Goal: Task Accomplishment & Management: Manage account settings

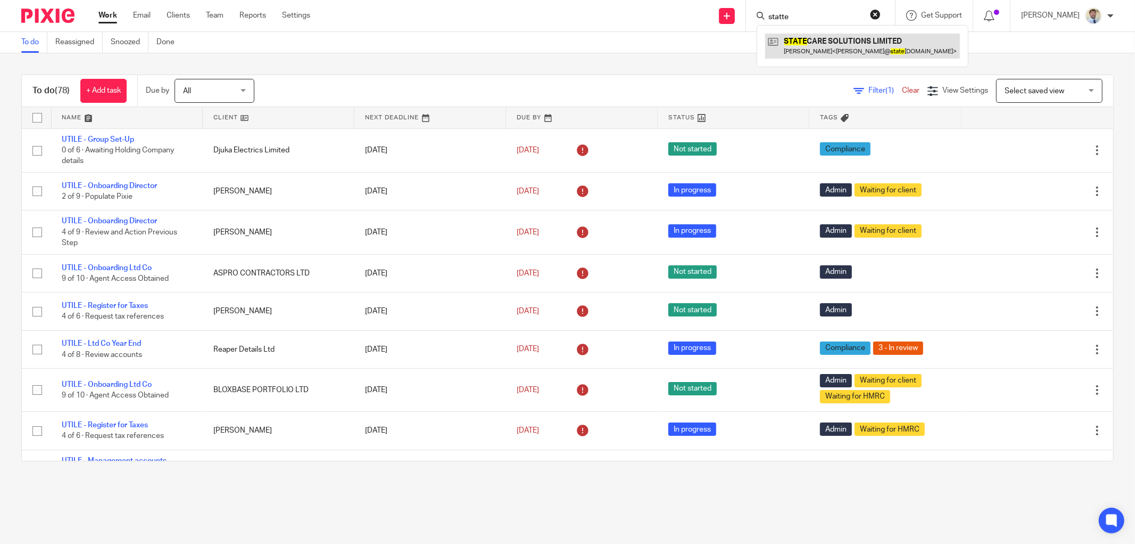
type input "statte"
click at [820, 41] on link at bounding box center [862, 46] width 195 height 24
click at [835, 22] on form "statte" at bounding box center [824, 15] width 113 height 13
click at [827, 48] on link at bounding box center [862, 46] width 195 height 24
click at [302, 91] on div "Filter (1) Clear View Settings View Settings (1) Filters Clear Save Manage save…" at bounding box center [693, 91] width 841 height 24
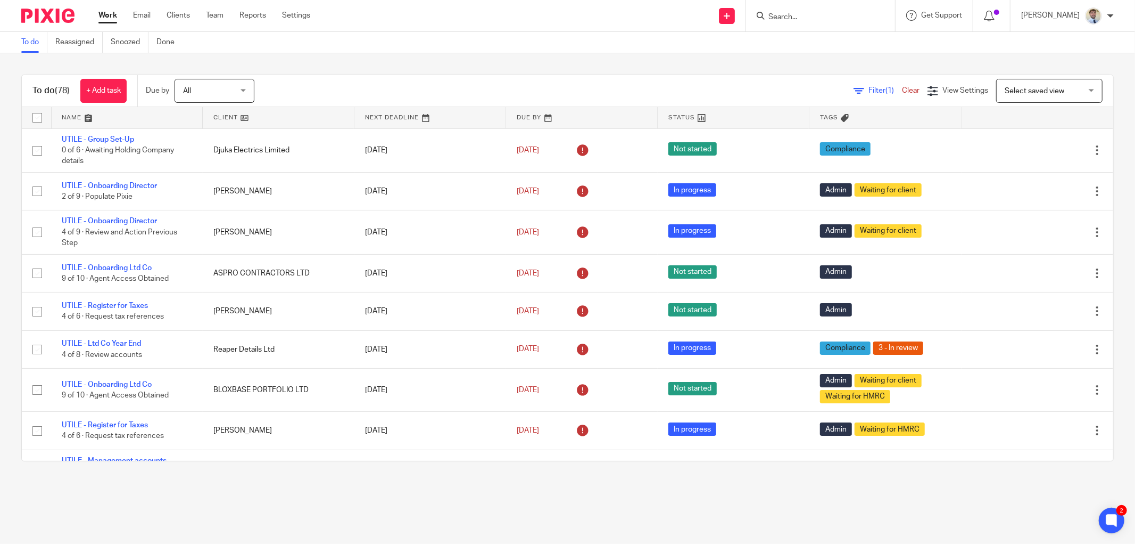
click at [435, 72] on div "To do (78) + Add task Due by All All Today Tomorrow This week Next week This mo…" at bounding box center [567, 267] width 1135 height 429
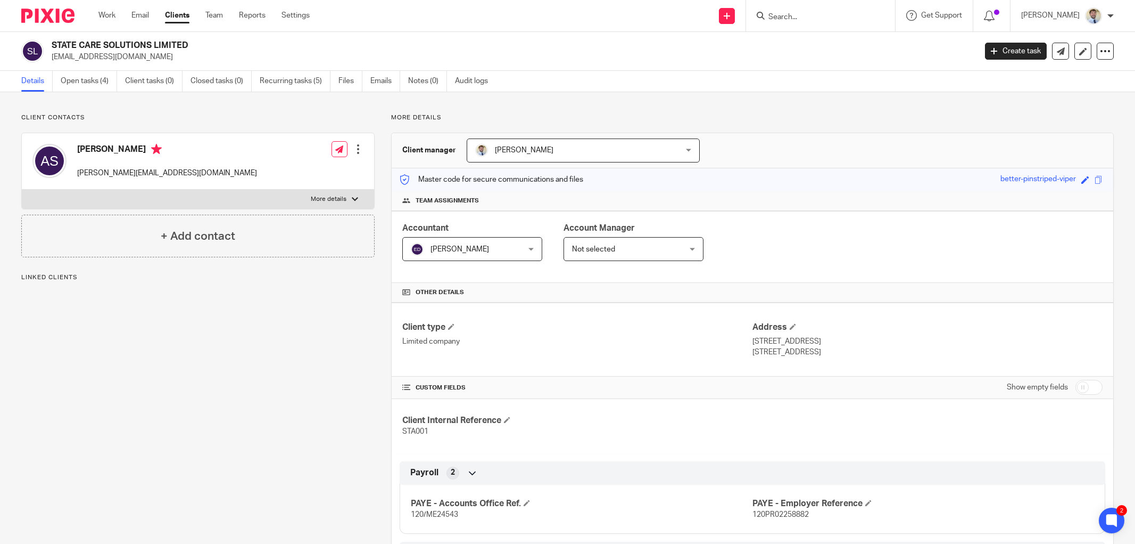
click at [301, 77] on link "Recurring tasks (5)" at bounding box center [295, 81] width 71 height 21
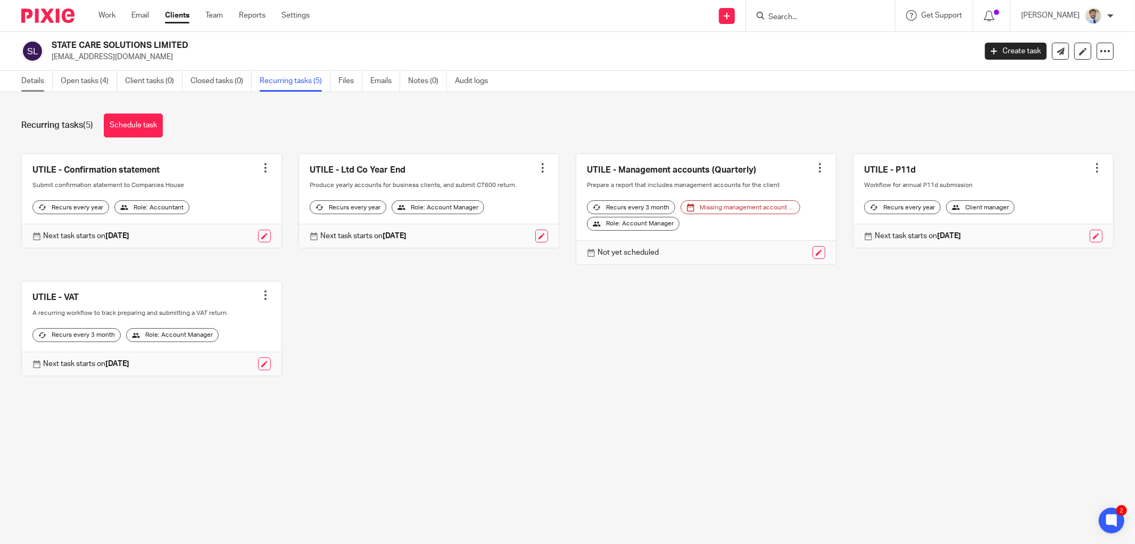
click at [39, 82] on link "Details" at bounding box center [36, 81] width 31 height 21
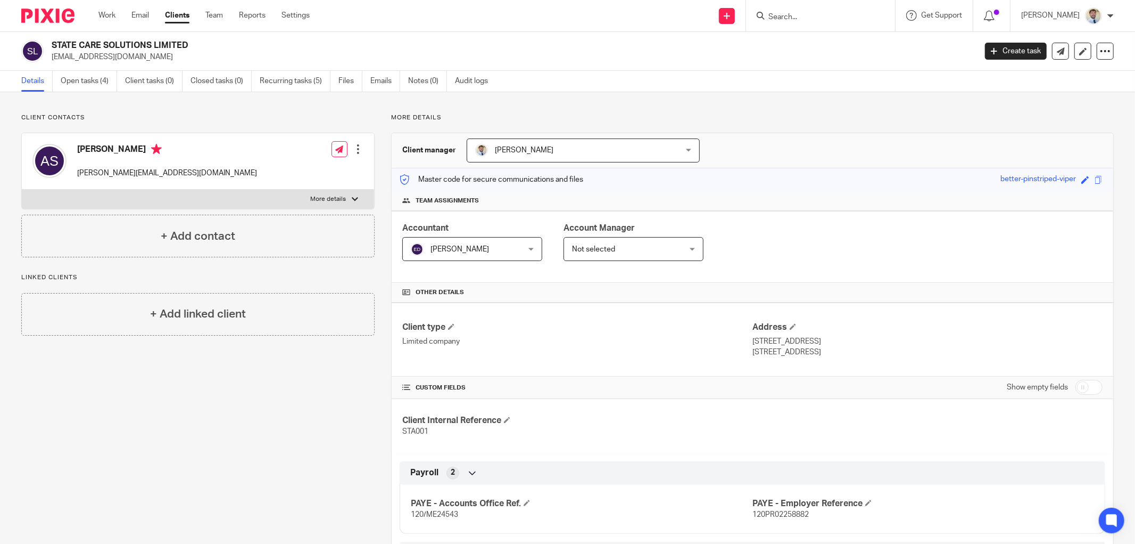
drag, startPoint x: 0, startPoint y: 0, endPoint x: 52, endPoint y: 59, distance: 78.8
click at [52, 59] on p "accounts@statecaresolutions.co.uk" at bounding box center [511, 57] width 918 height 11
copy p "accounts@statecaresolutions.co.uk"
click at [148, 232] on div "+ Add contact" at bounding box center [197, 236] width 353 height 43
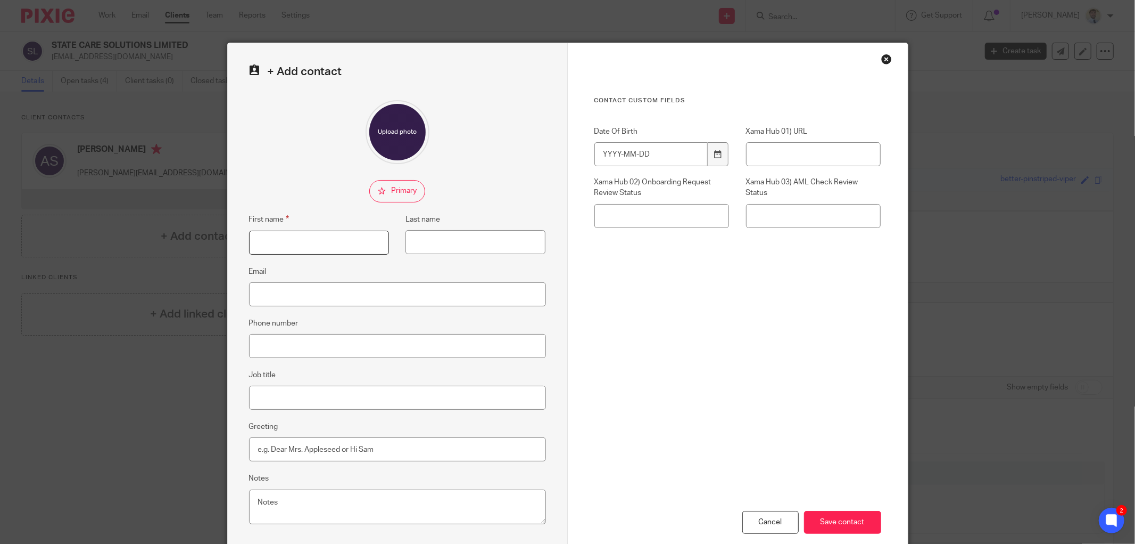
click at [270, 236] on input "First name" at bounding box center [319, 242] width 140 height 24
paste input "Augustina Santos"
drag, startPoint x: 317, startPoint y: 243, endPoint x: 289, endPoint y: 245, distance: 28.8
click at [289, 245] on input "[PERSON_NAME]" at bounding box center [319, 242] width 140 height 24
type input "Augustina"
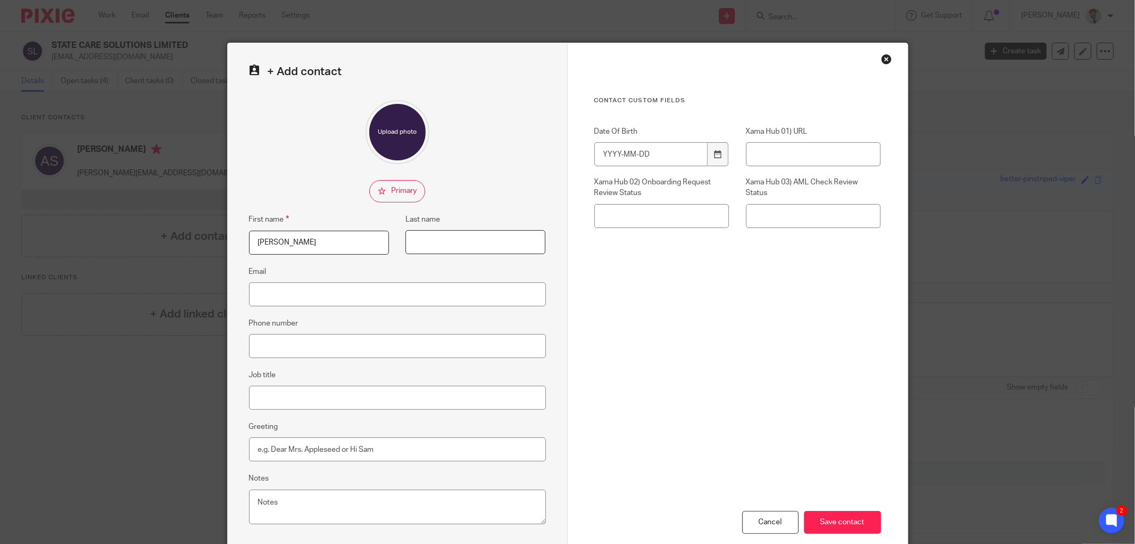
paste input "Santos"
type input "Santos"
click at [265, 296] on input "Email" at bounding box center [397, 294] width 297 height 24
paste input "[PERSON_NAME][EMAIL_ADDRESS][DOMAIN_NAME]"
type input "[PERSON_NAME][EMAIL_ADDRESS][DOMAIN_NAME]"
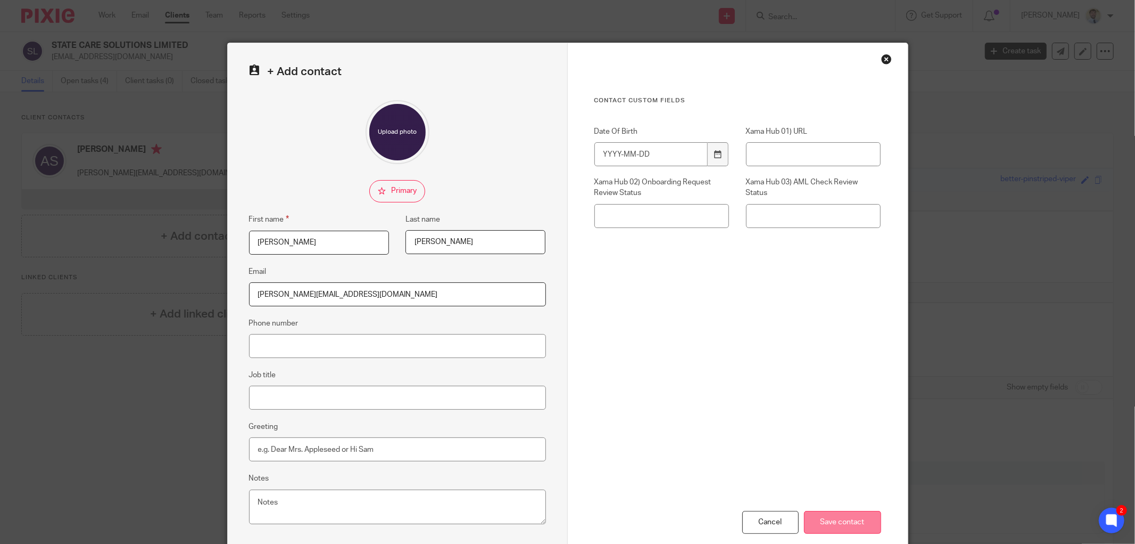
click at [861, 523] on input "Save contact" at bounding box center [842, 521] width 77 height 23
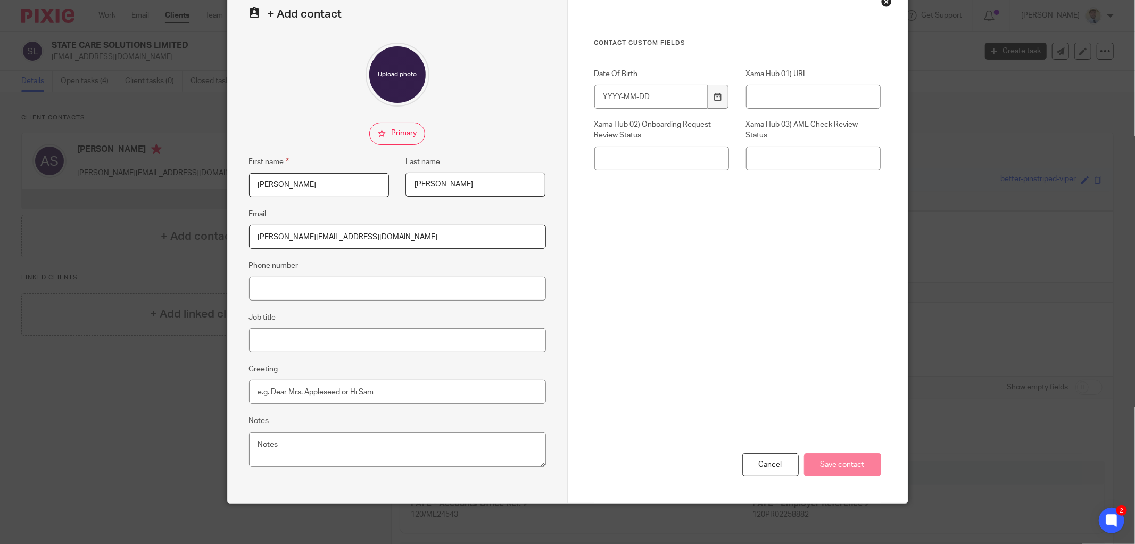
scroll to position [60, 0]
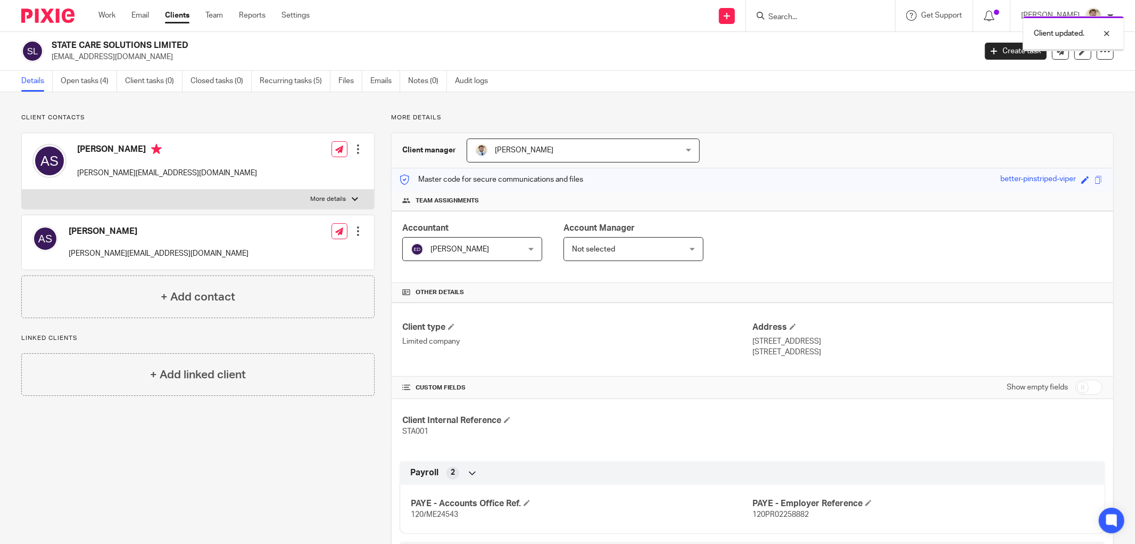
click at [353, 146] on div at bounding box center [358, 149] width 11 height 11
click at [293, 172] on link "Edit contact" at bounding box center [308, 172] width 102 height 15
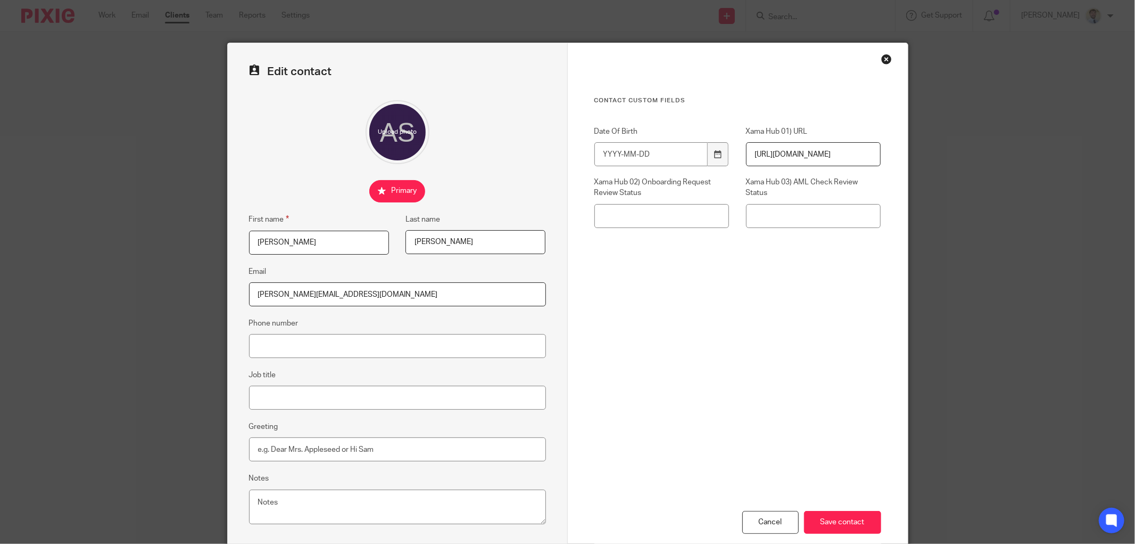
drag, startPoint x: 444, startPoint y: 242, endPoint x: 330, endPoint y: 248, distance: 114.6
click at [330, 248] on div "First name [PERSON_NAME] Last name [PERSON_NAME]" at bounding box center [389, 239] width 314 height 52
click at [860, 374] on div "Cancel Save contact" at bounding box center [738, 466] width 287 height 185
click at [882, 59] on div "Close this dialog window" at bounding box center [887, 59] width 11 height 11
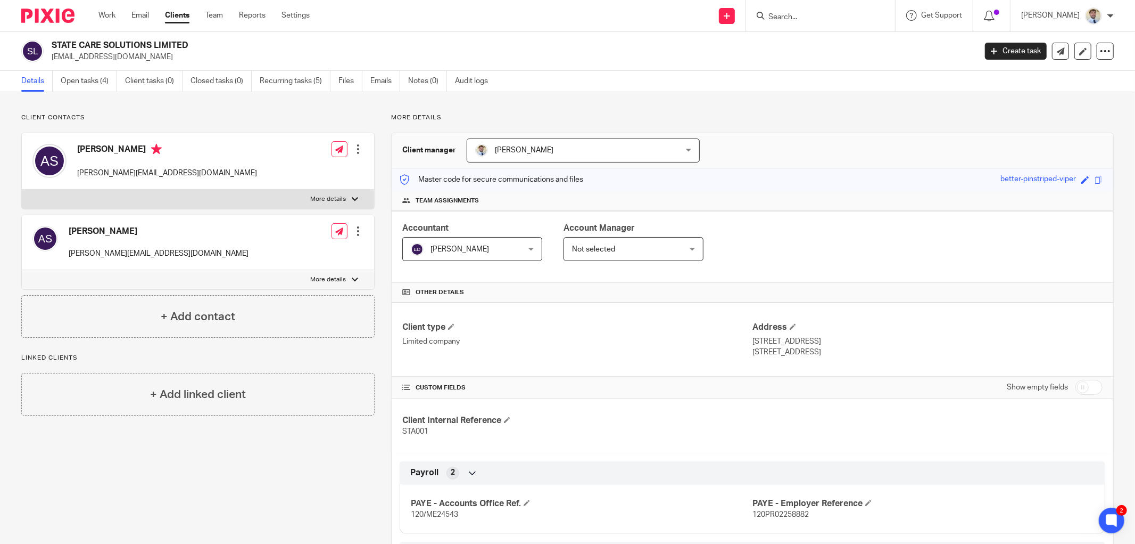
click at [84, 53] on p "[EMAIL_ADDRESS][DOMAIN_NAME]" at bounding box center [511, 57] width 918 height 11
click at [83, 56] on p "[EMAIL_ADDRESS][DOMAIN_NAME]" at bounding box center [511, 57] width 918 height 11
copy main "accounts@statecaresolutions.co.uk Create task Update from Companies House Expor…"
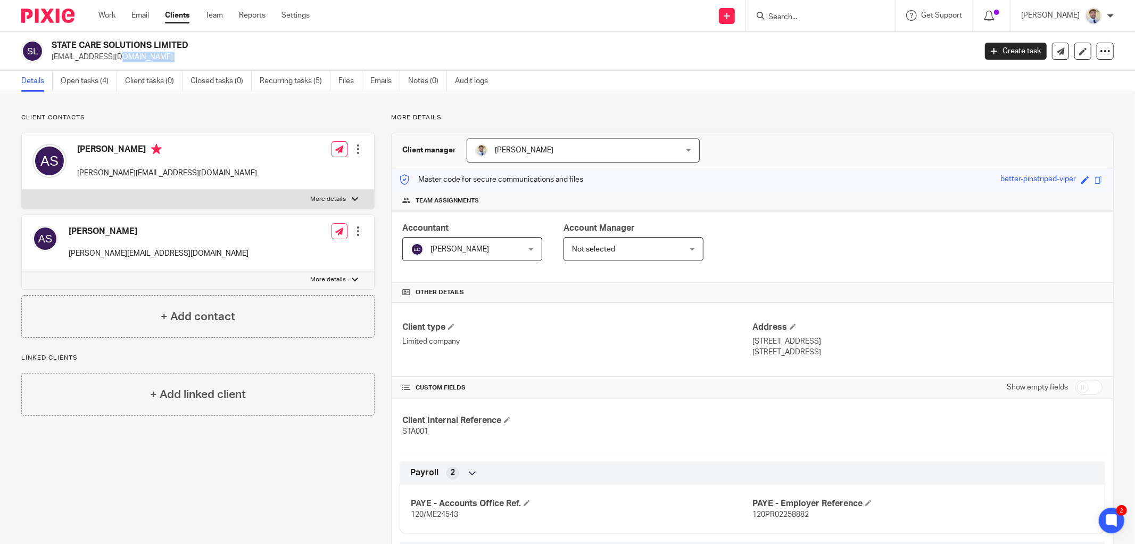
click at [357, 151] on div at bounding box center [358, 149] width 11 height 11
click at [292, 168] on link "Edit contact" at bounding box center [308, 172] width 102 height 15
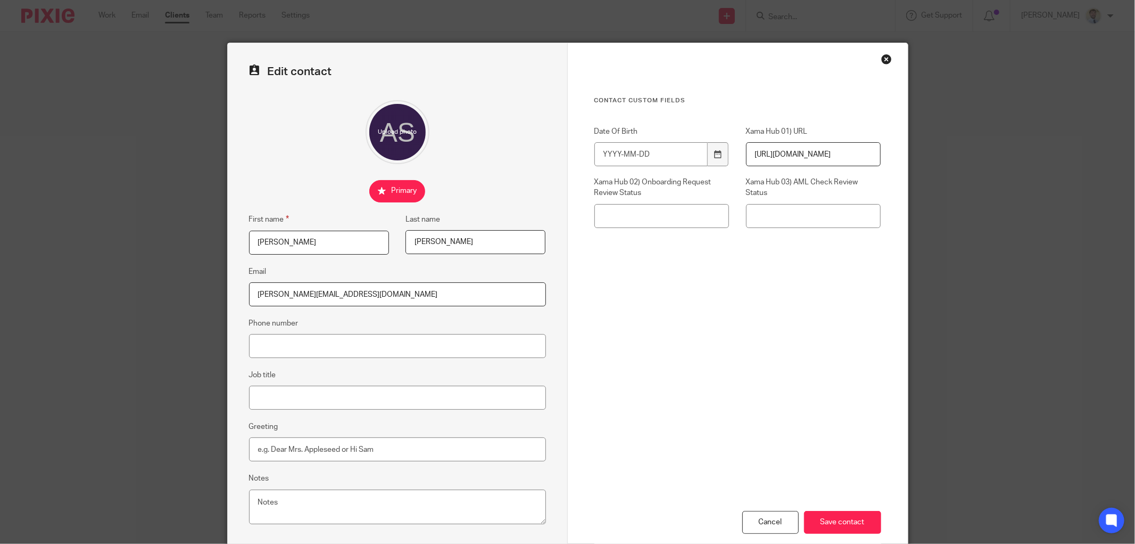
drag, startPoint x: 462, startPoint y: 248, endPoint x: 228, endPoint y: 243, distance: 233.7
click at [289, 249] on div "First name [PERSON_NAME] Last name [PERSON_NAME]" at bounding box center [389, 239] width 314 height 52
paste input "[EMAIL_ADDRESS][DOMAIN_NAME]"
type input "Grace"
paste input "ccounts"
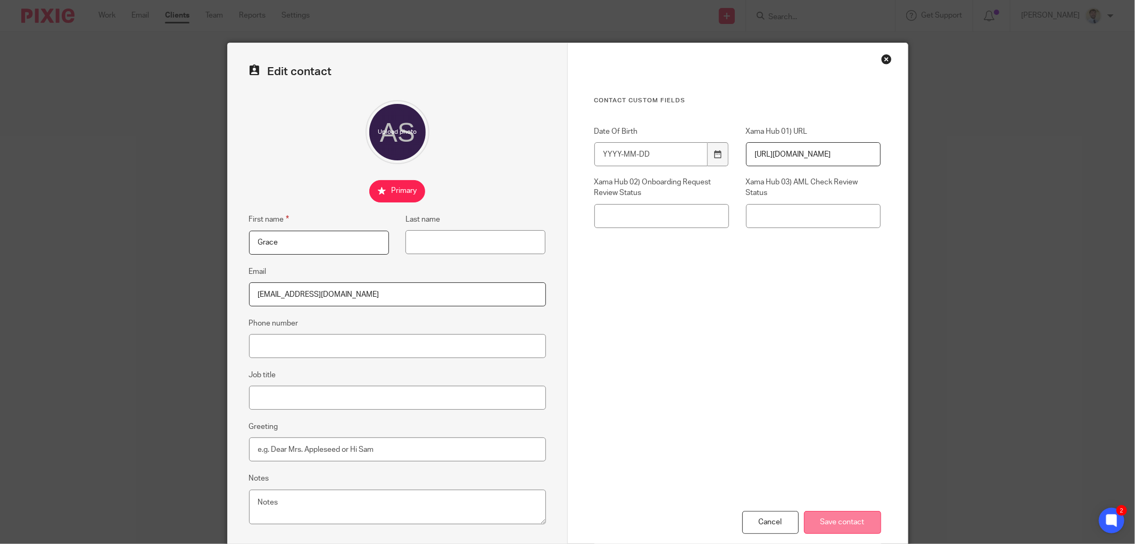
type input "[EMAIL_ADDRESS][DOMAIN_NAME]"
click at [818, 516] on input "Save contact" at bounding box center [842, 521] width 77 height 23
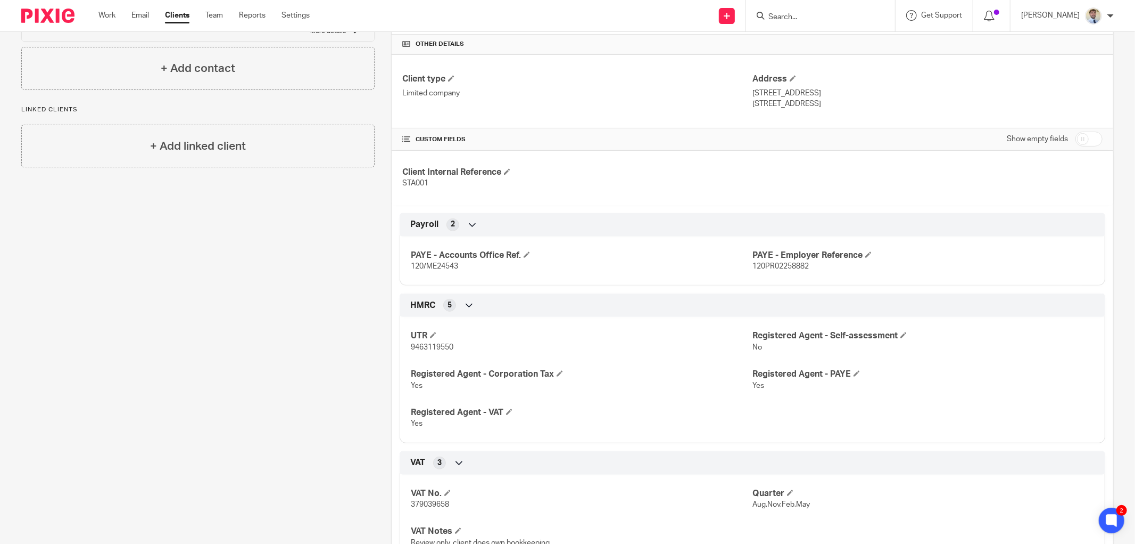
scroll to position [295, 0]
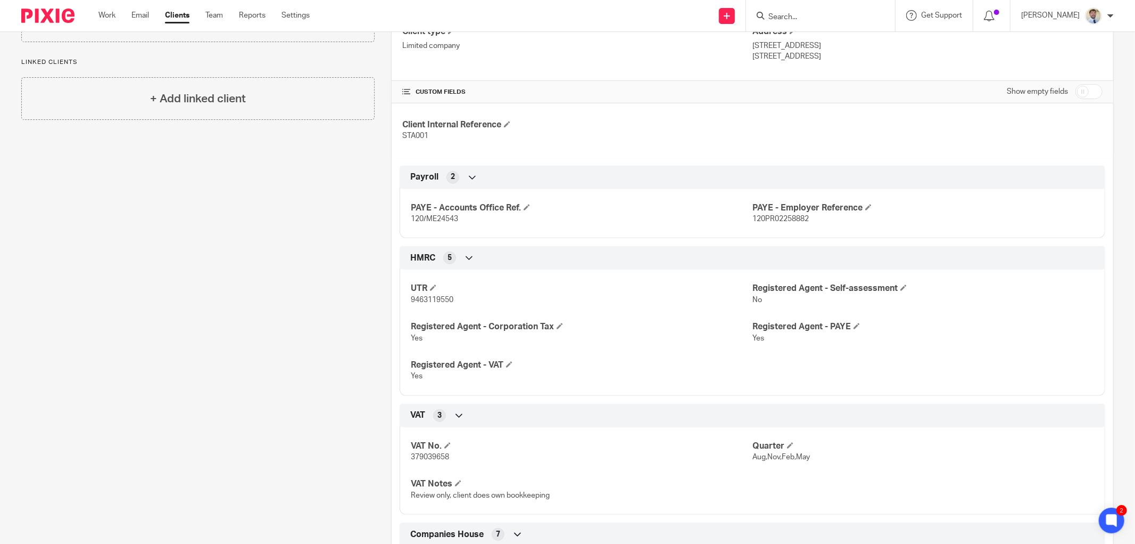
click at [424, 460] on span "379039658" at bounding box center [430, 456] width 38 height 7
copy span "379039658"
click at [787, 446] on span at bounding box center [790, 445] width 6 height 6
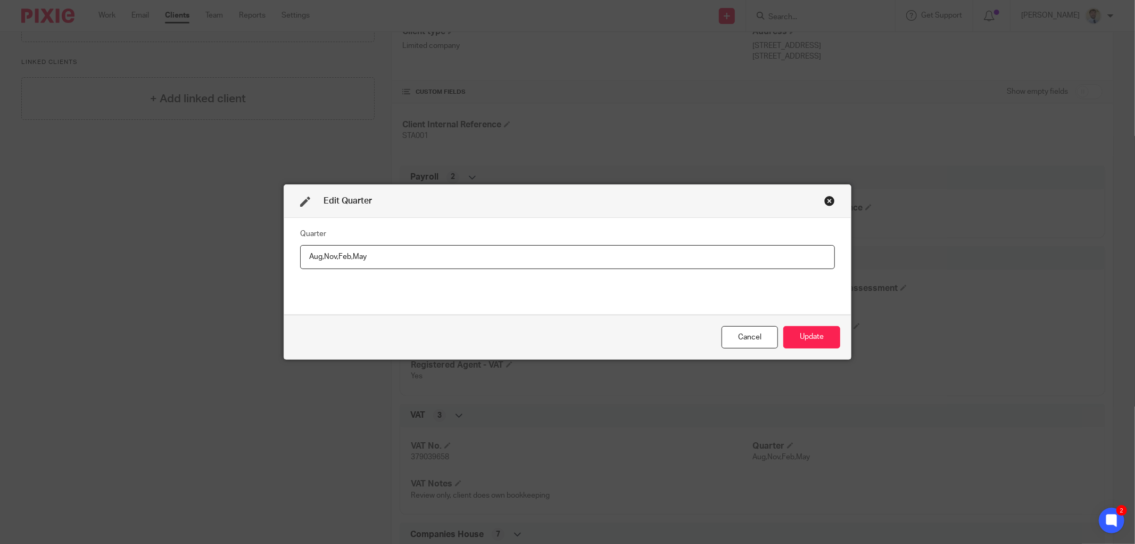
drag, startPoint x: 367, startPoint y: 264, endPoint x: 174, endPoint y: 263, distance: 193.2
click at [174, 263] on div "Edit Quarter Quarter Aug,Nov,Feb,May Cancel Update" at bounding box center [567, 272] width 1135 height 544
click at [813, 336] on button "Update" at bounding box center [812, 337] width 57 height 23
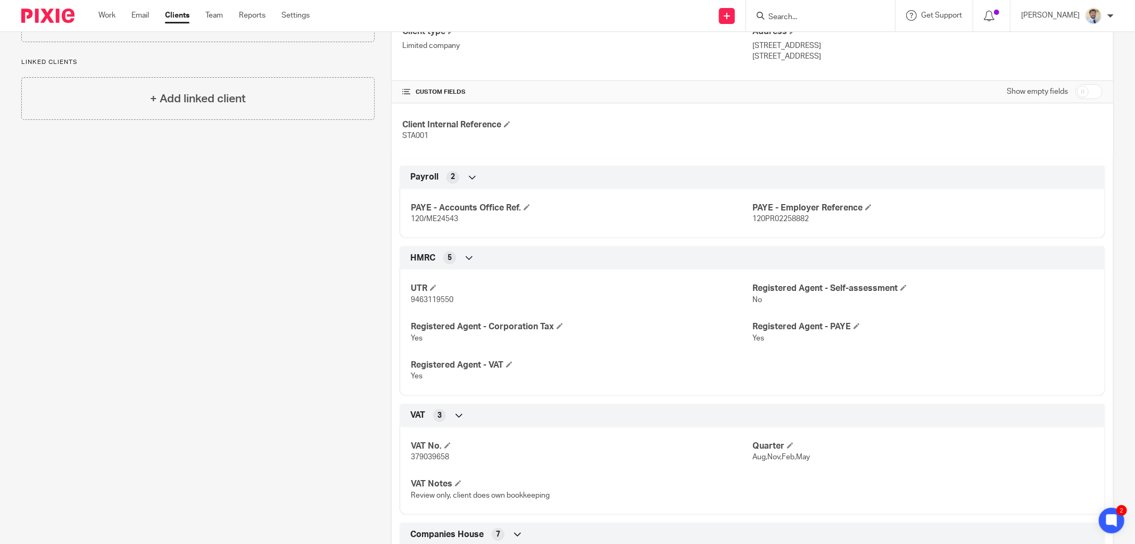
click at [199, 300] on div "Client contacts Augustina Santos augustina@statecaresolutions.co.uk Edit contac…" at bounding box center [190, 340] width 370 height 1044
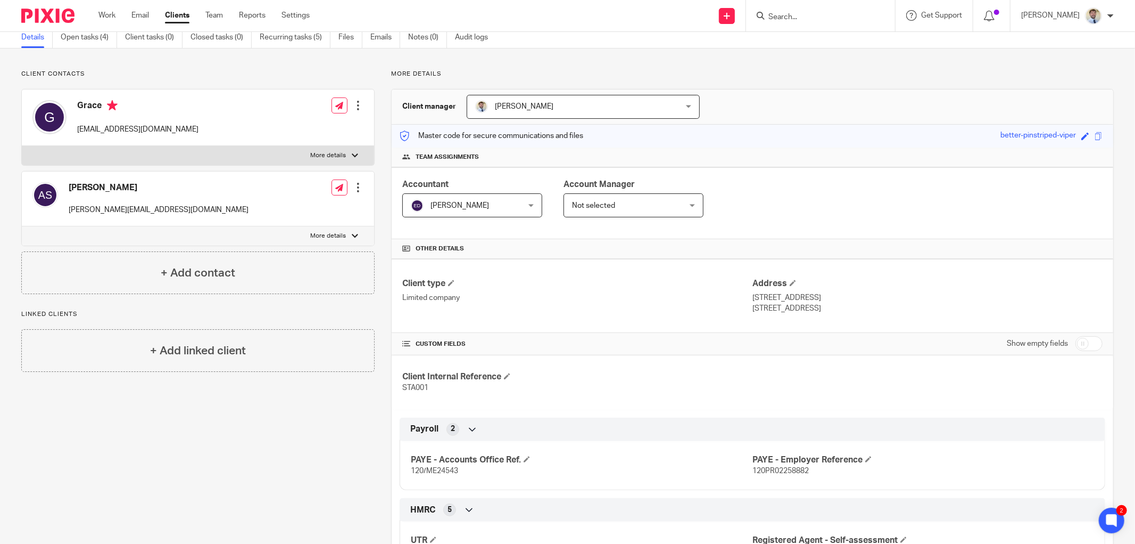
scroll to position [0, 0]
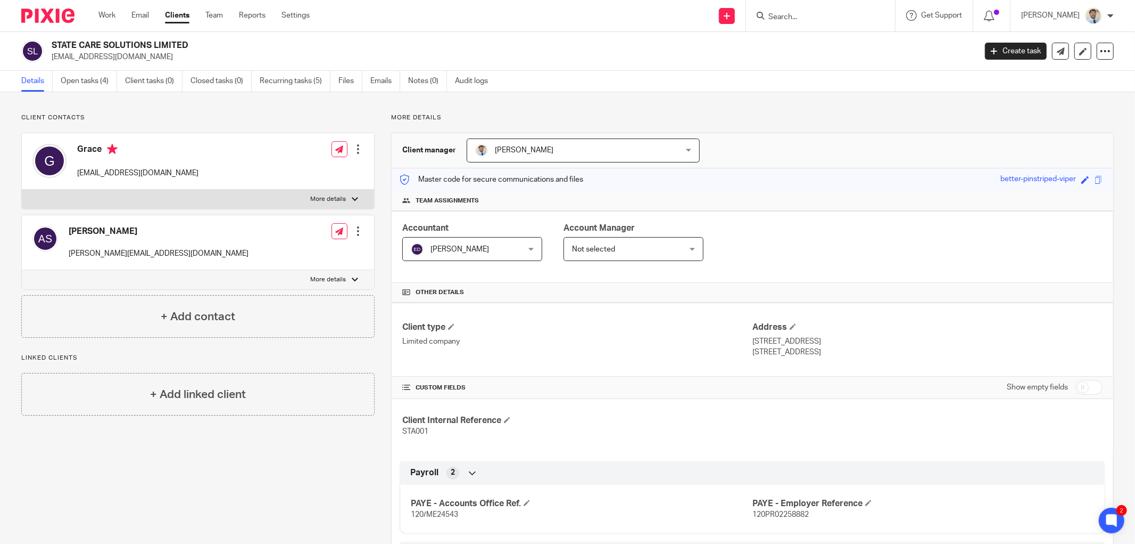
click at [118, 52] on p "accounts@statecaresolutions.co.uk" at bounding box center [511, 57] width 918 height 11
click at [113, 54] on p "accounts@statecaresolutions.co.uk" at bounding box center [511, 57] width 918 height 11
copy main "accounts@statecaresolutions.co.uk Create task Update from Companies House Expor…"
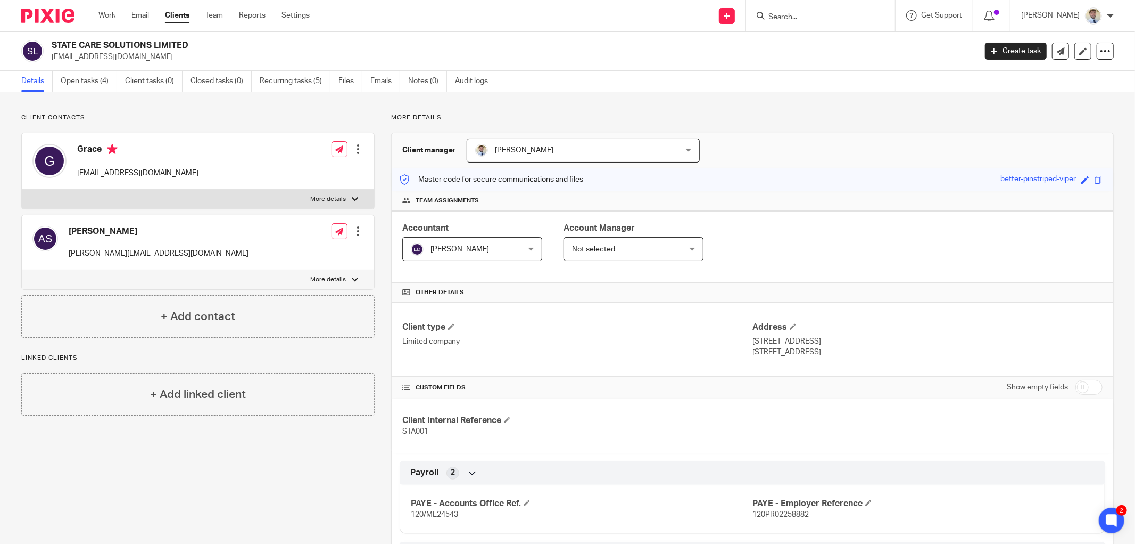
drag, startPoint x: 156, startPoint y: 50, endPoint x: 161, endPoint y: 54, distance: 6.5
click at [157, 52] on div "STATE CARE SOLUTIONS LIMITED accounts@statecaresolutions.co.uk" at bounding box center [511, 51] width 918 height 22
drag, startPoint x: 169, startPoint y: 56, endPoint x: 108, endPoint y: 54, distance: 61.3
click at [108, 54] on p "accounts@statecaresolutions.co.uk" at bounding box center [511, 57] width 918 height 11
click at [62, 57] on p "accounts@statecaresolutions.co.uk" at bounding box center [511, 57] width 918 height 11
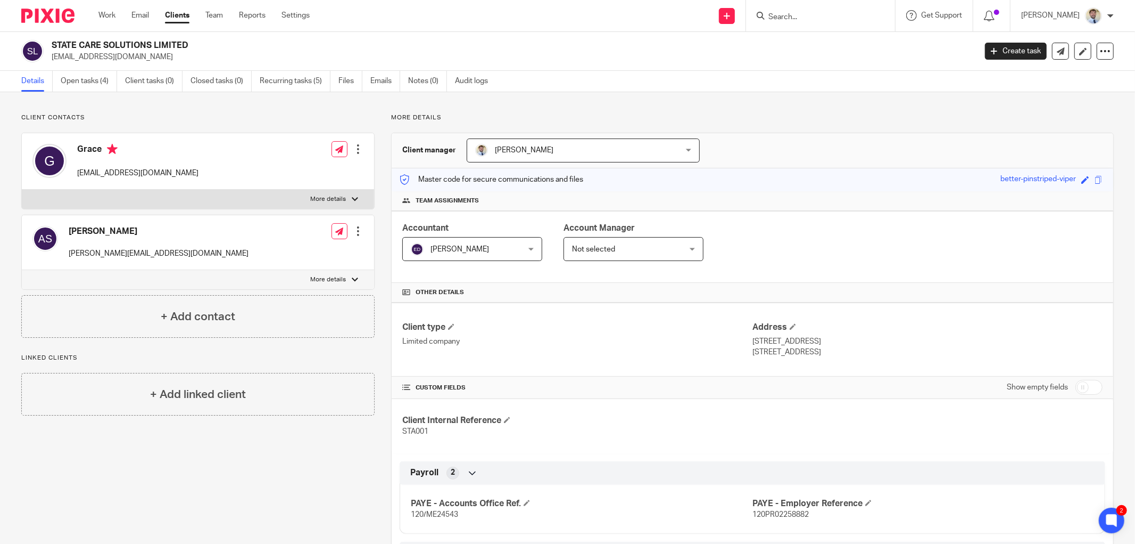
click at [53, 57] on p "accounts@statecaresolutions.co.uk" at bounding box center [511, 57] width 918 height 11
drag, startPoint x: 52, startPoint y: 57, endPoint x: 168, endPoint y: 59, distance: 116.6
click at [168, 59] on p "accounts@statecaresolutions.co.uk" at bounding box center [511, 57] width 918 height 11
copy p "accounts@statecaresolutions.co.uk"
drag, startPoint x: 207, startPoint y: 259, endPoint x: 68, endPoint y: 254, distance: 139.0
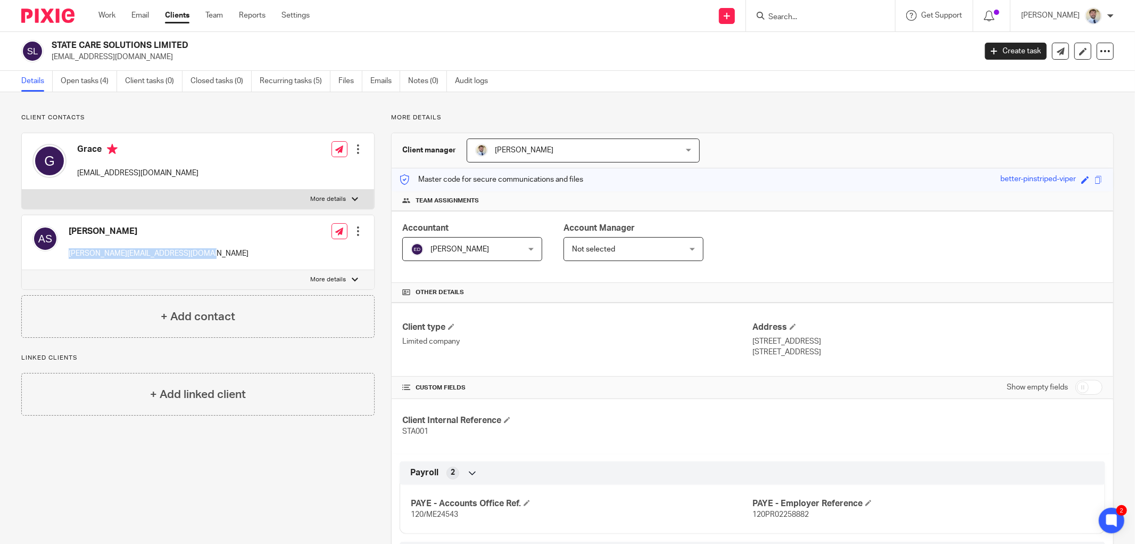
click at [68, 254] on div "Augustina Santos augustina@statecaresolutions.co.uk Edit contact Create client …" at bounding box center [198, 242] width 352 height 55
copy p "augustina@statecaresolutions.co.uk"
click at [200, 117] on p "Client contacts" at bounding box center [197, 117] width 353 height 9
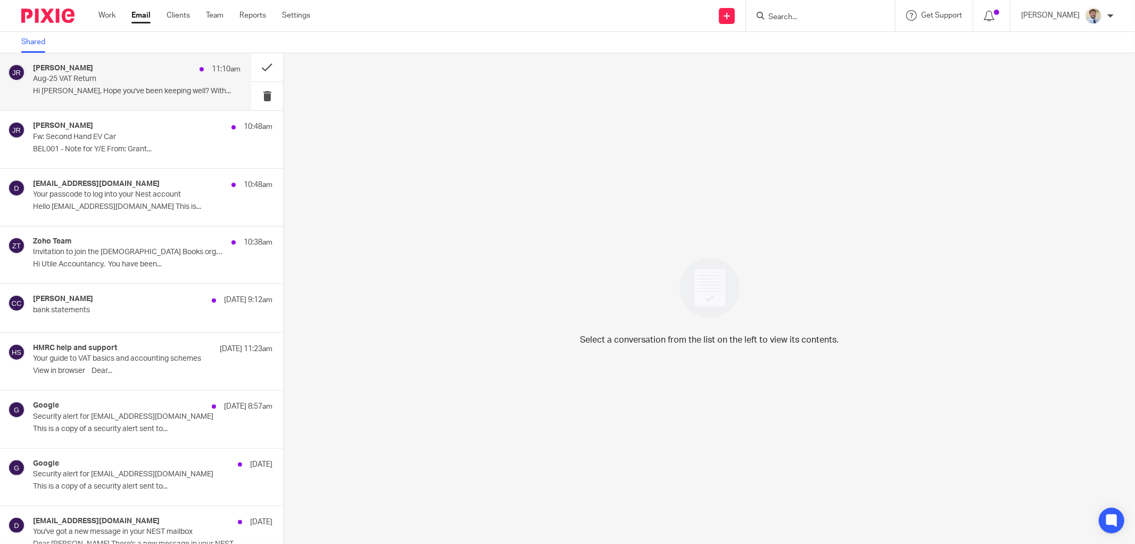
click at [92, 89] on p "Hi Grace, Hope you've been keeping well? With..." at bounding box center [137, 91] width 208 height 9
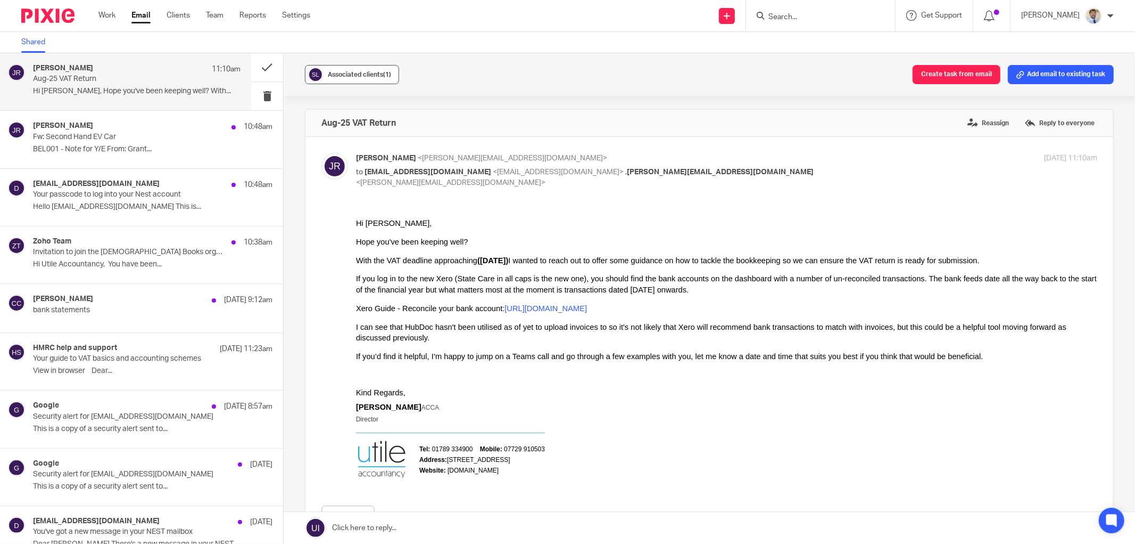
click at [360, 73] on span "Associated clients (1)" at bounding box center [359, 74] width 63 height 6
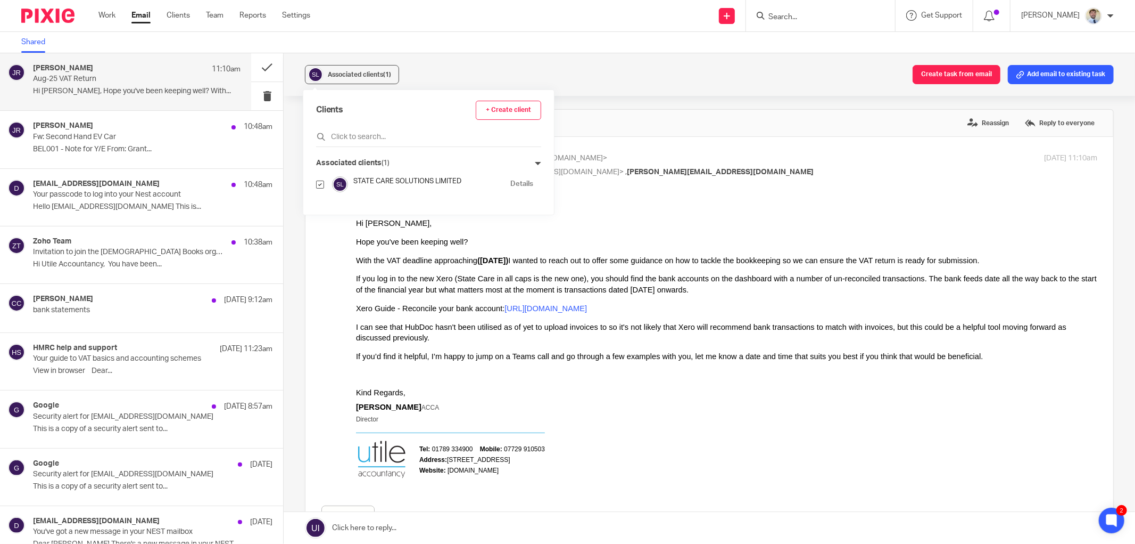
click at [703, 123] on div "Aug-25 VAT Return Reassign Reply to everyone" at bounding box center [710, 123] width 808 height 27
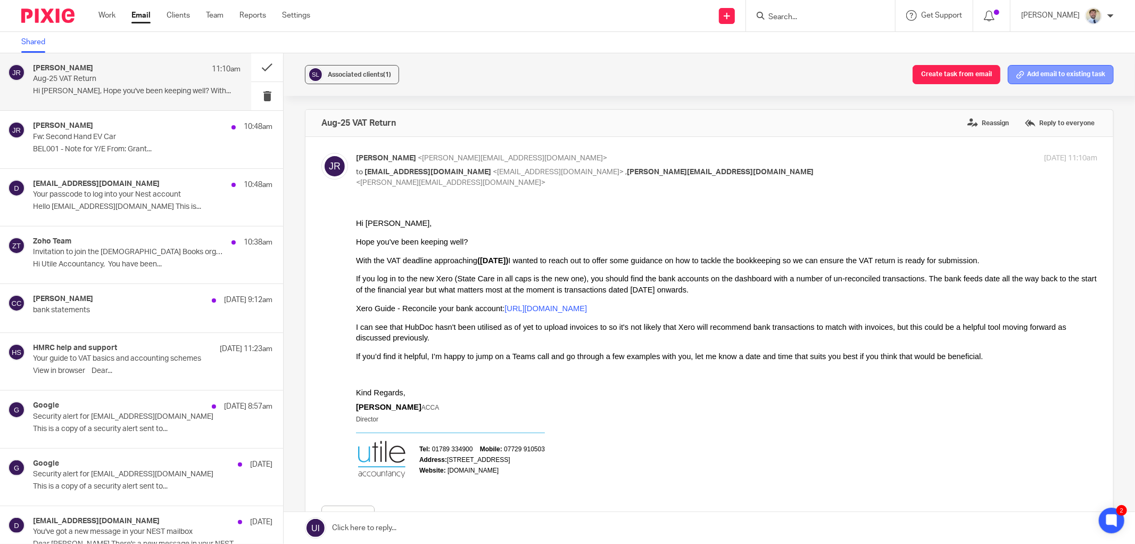
click at [1039, 75] on button "Add email to existing task" at bounding box center [1061, 74] width 106 height 19
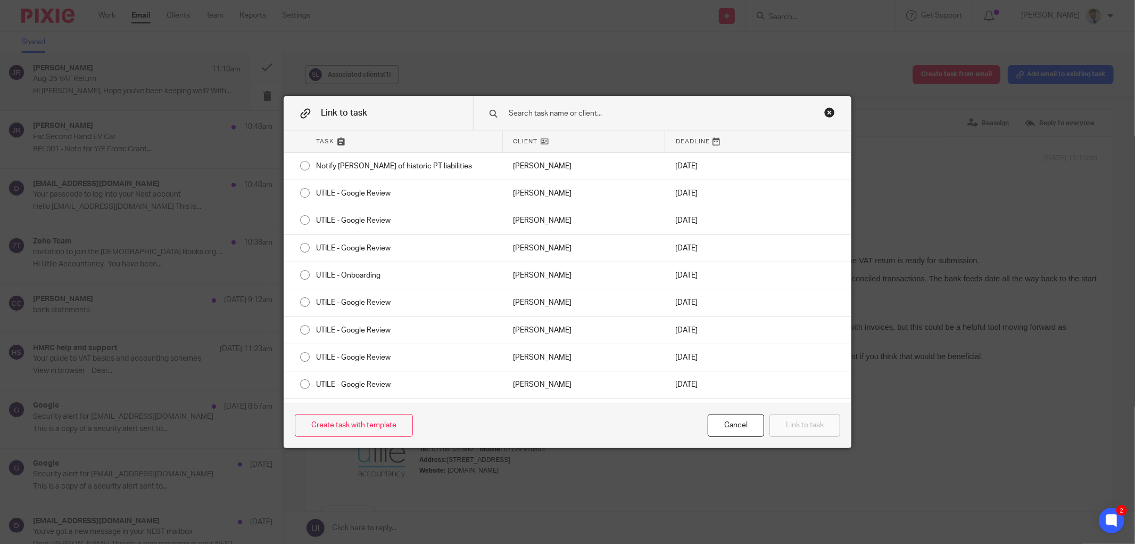
click at [571, 110] on input "text" at bounding box center [652, 114] width 288 height 12
click at [569, 112] on input "text" at bounding box center [652, 114] width 288 height 12
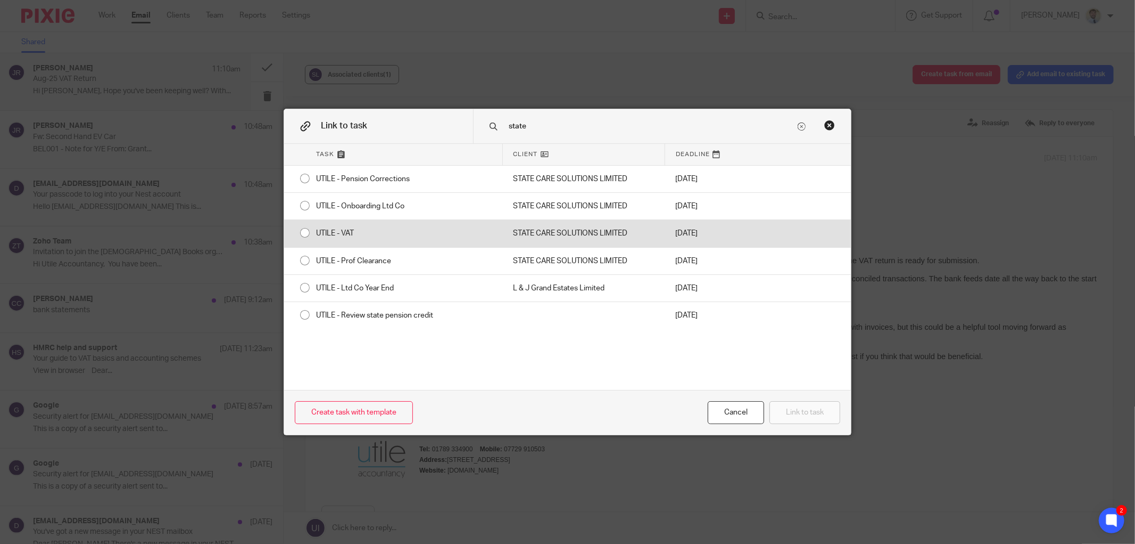
type input "state"
click at [336, 230] on div "UTILE - VAT" at bounding box center [404, 233] width 197 height 27
radio input "true"
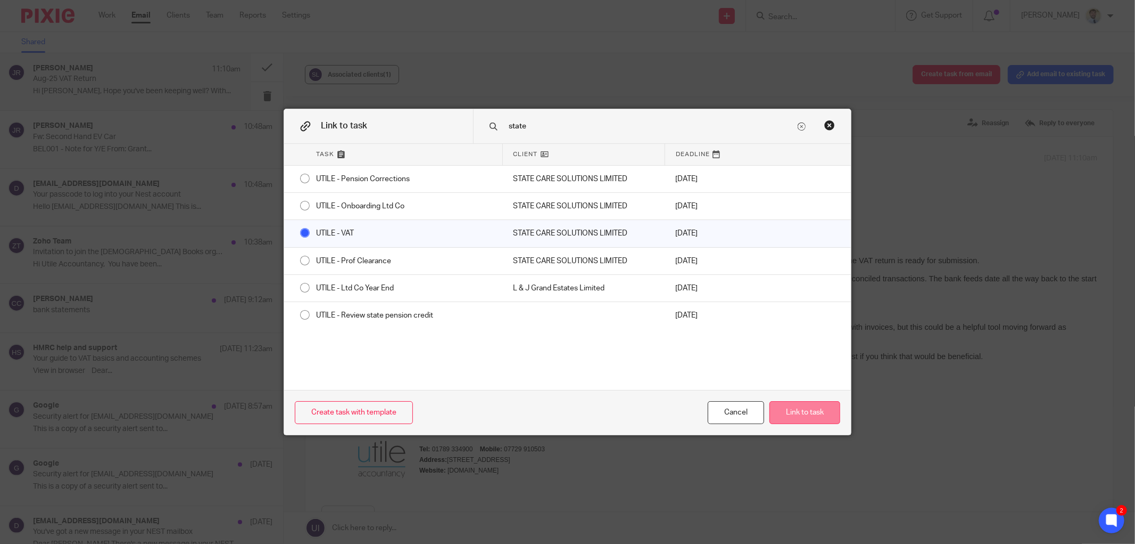
click at [792, 408] on button "Link to task" at bounding box center [805, 412] width 71 height 23
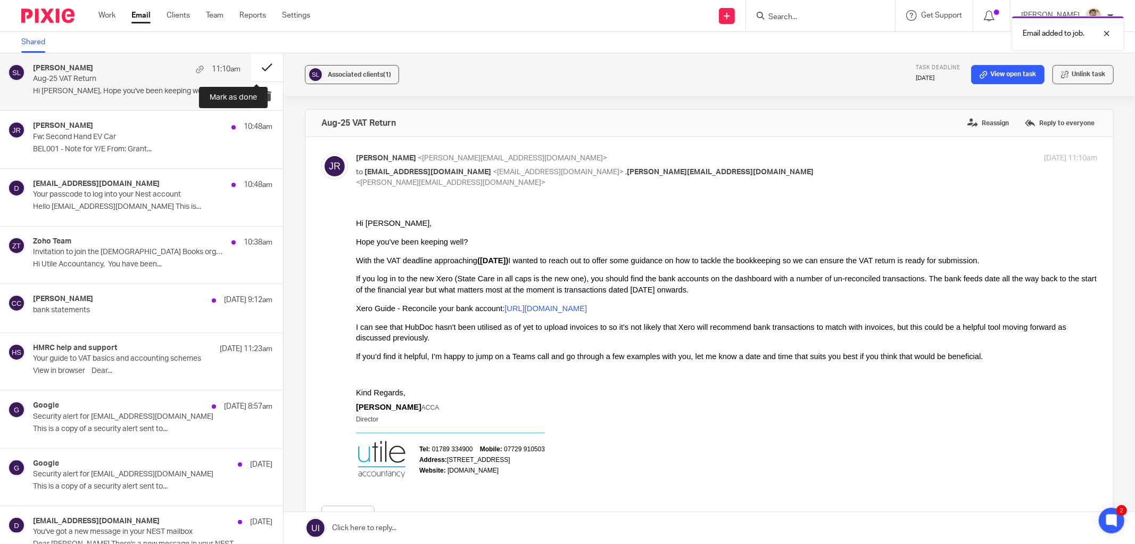
click at [252, 68] on button at bounding box center [267, 67] width 32 height 28
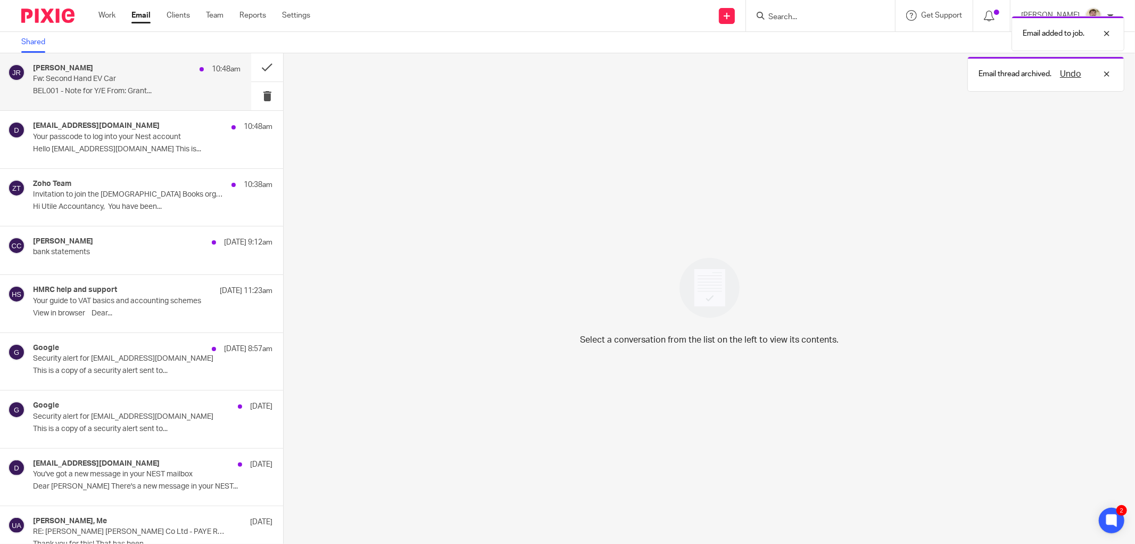
click at [133, 76] on p "Fw: Second Hand EV Car" at bounding box center [116, 79] width 166 height 9
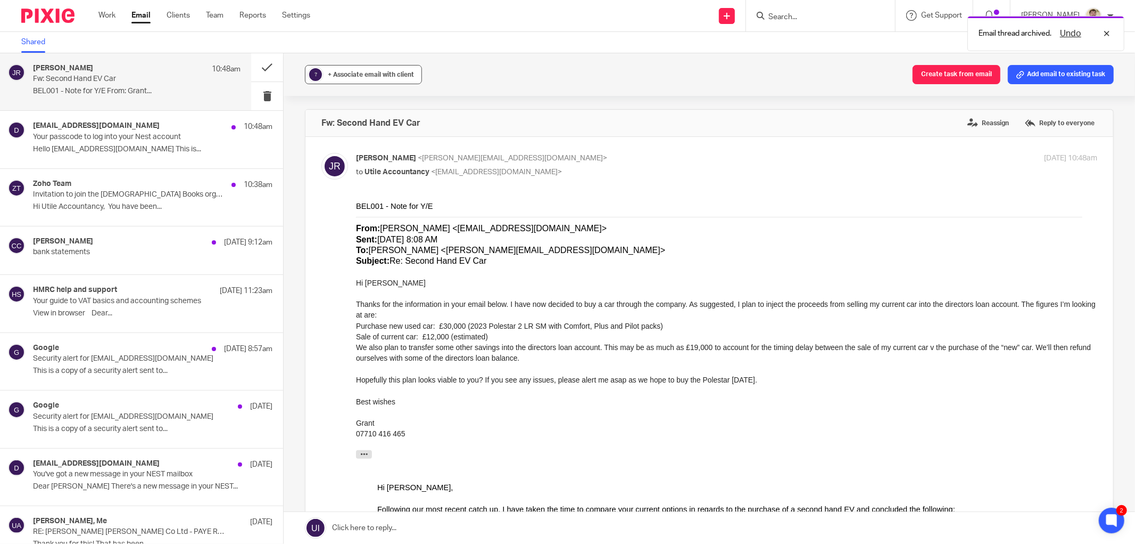
click at [382, 76] on span "+ Associate email with client" at bounding box center [371, 74] width 86 height 6
click at [365, 139] on input "text" at bounding box center [428, 136] width 225 height 11
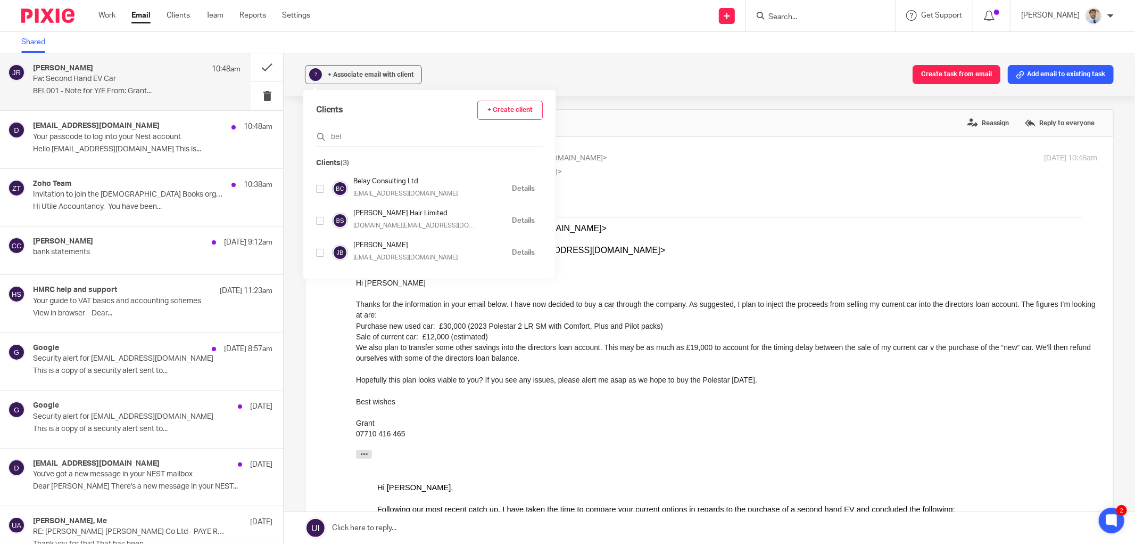
type input "bel"
click at [318, 190] on input "checkbox" at bounding box center [320, 189] width 8 height 8
checkbox input "true"
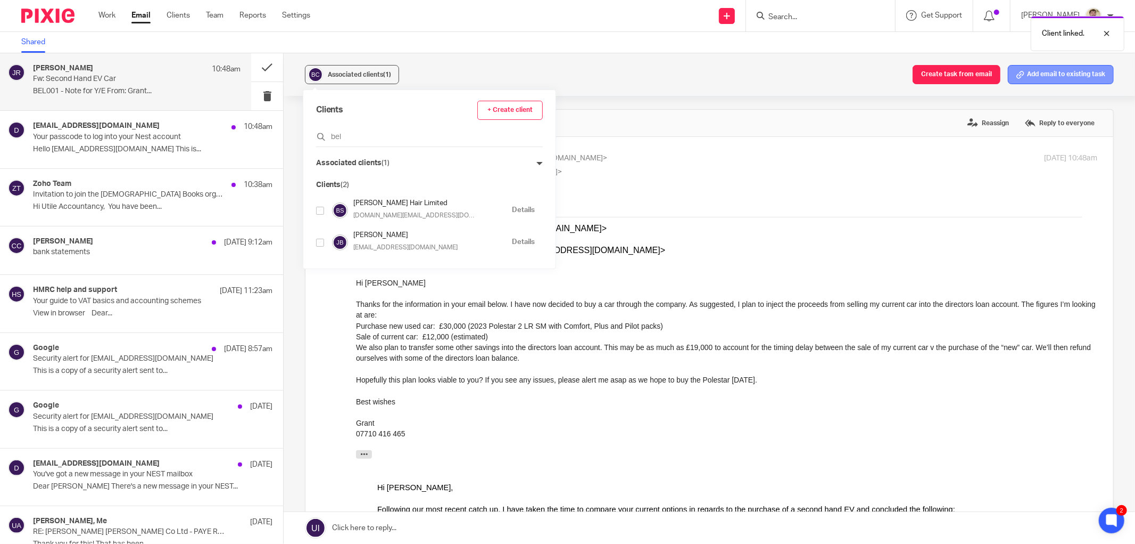
click at [1040, 83] on button "Add email to existing task" at bounding box center [1061, 74] width 106 height 19
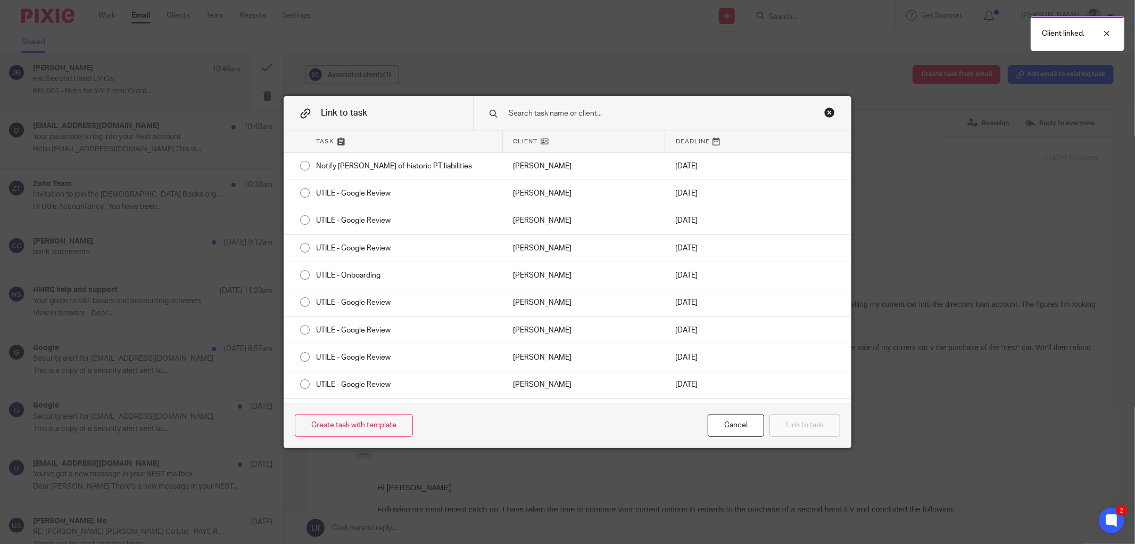
click at [546, 111] on input "text" at bounding box center [652, 114] width 288 height 12
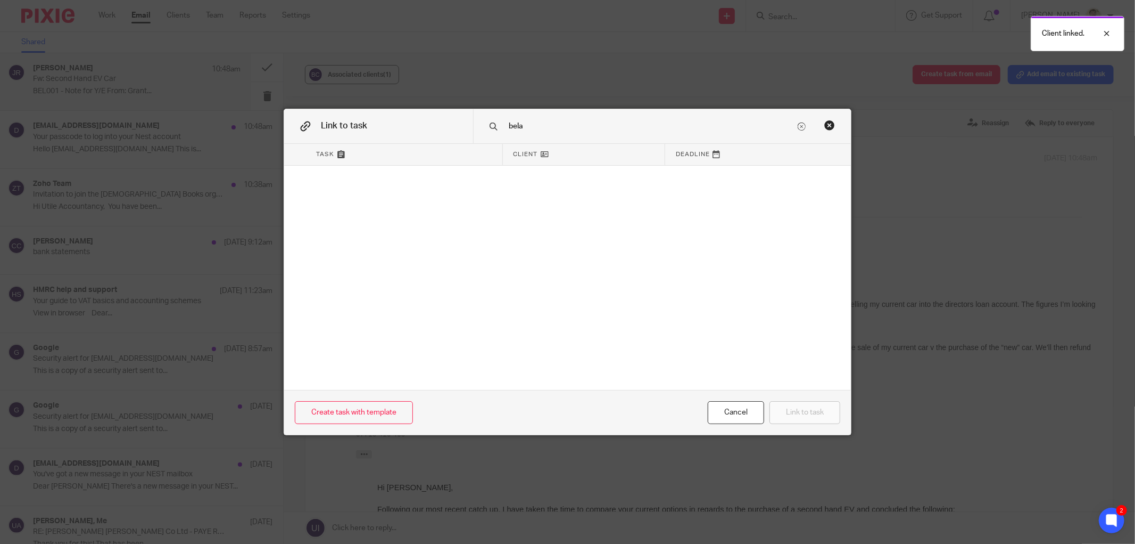
type input "bela"
click at [825, 122] on div "Close this dialog window" at bounding box center [830, 125] width 11 height 11
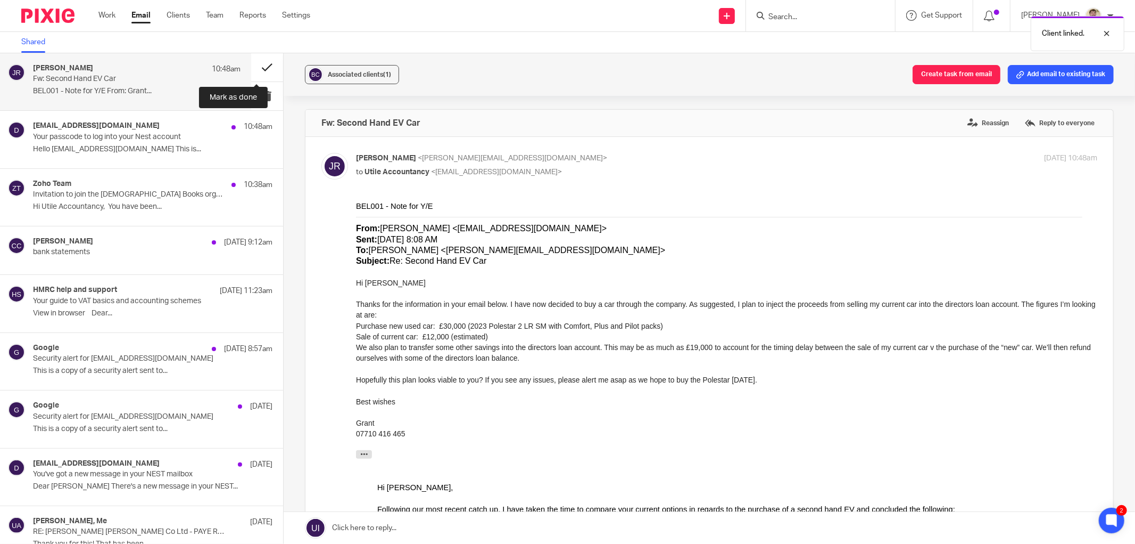
click at [256, 64] on button at bounding box center [267, 67] width 32 height 28
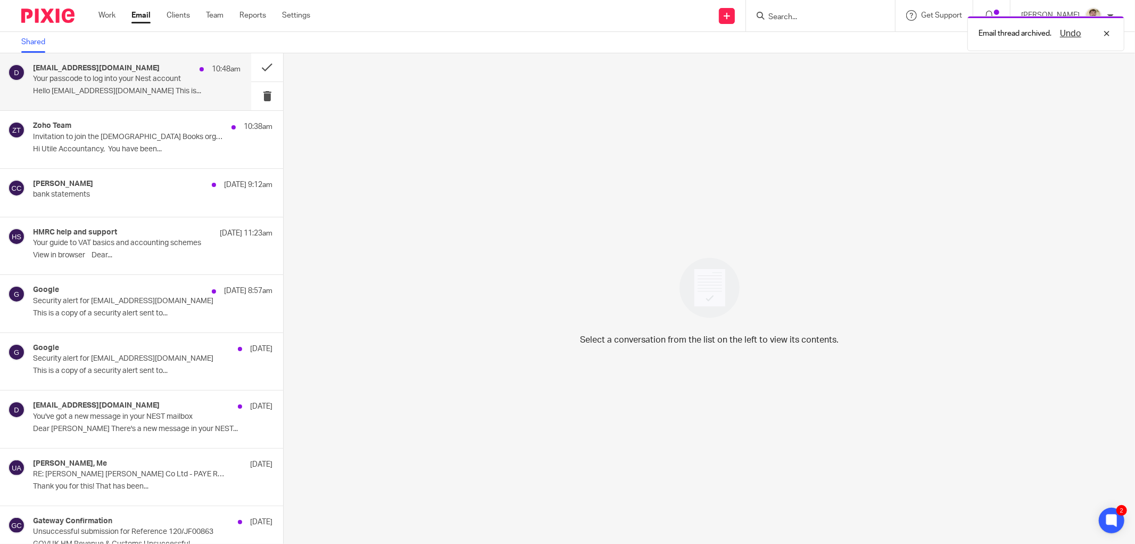
click at [172, 92] on p "Hello hello@utileaccountancy.co.uk This is..." at bounding box center [137, 91] width 208 height 9
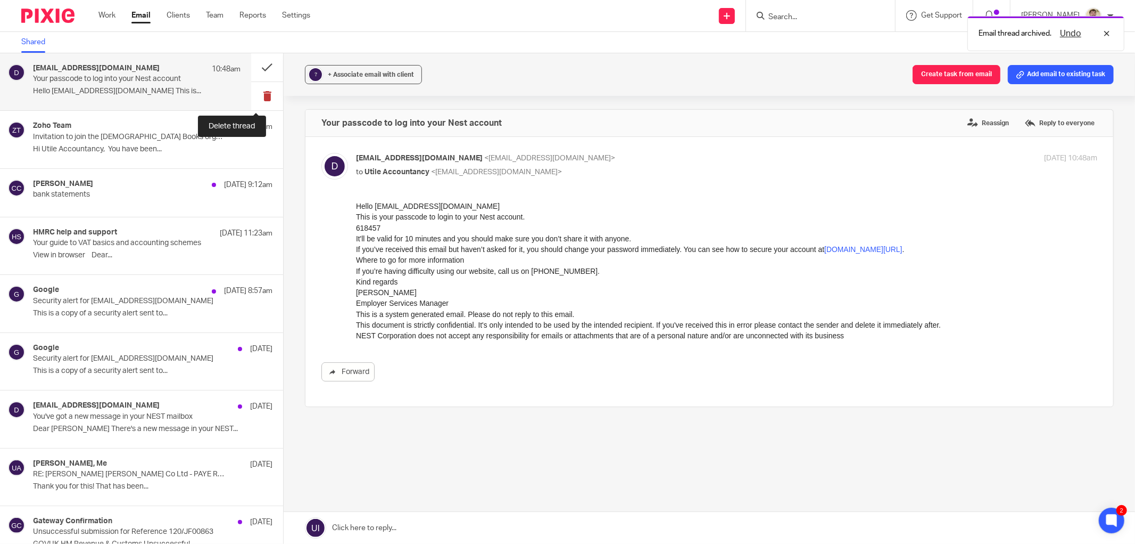
click at [251, 96] on button at bounding box center [267, 96] width 32 height 28
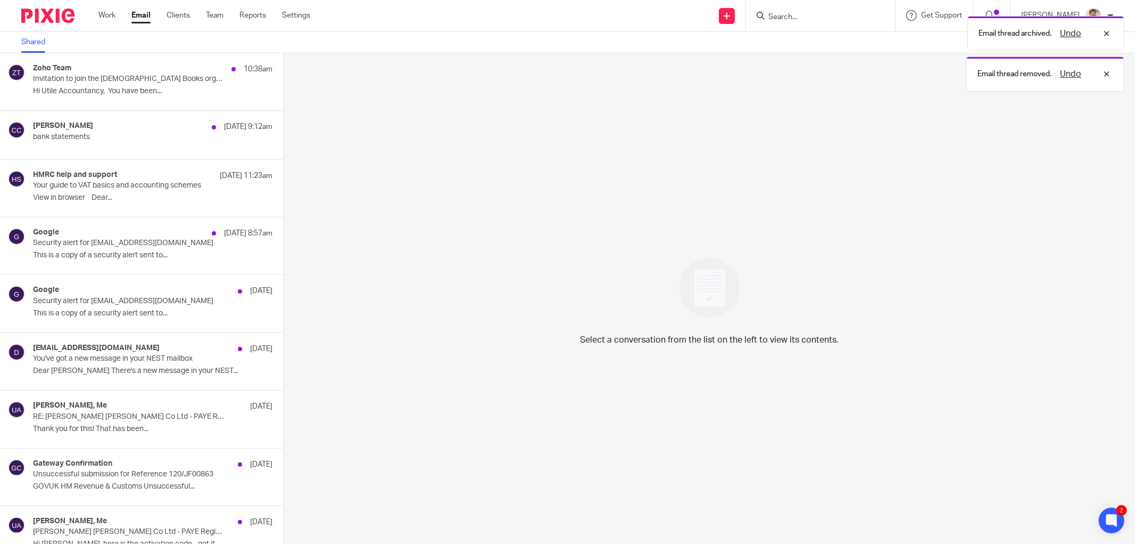
click at [579, 185] on div "Select a conversation from the list on the left to view its contents." at bounding box center [710, 298] width 852 height 490
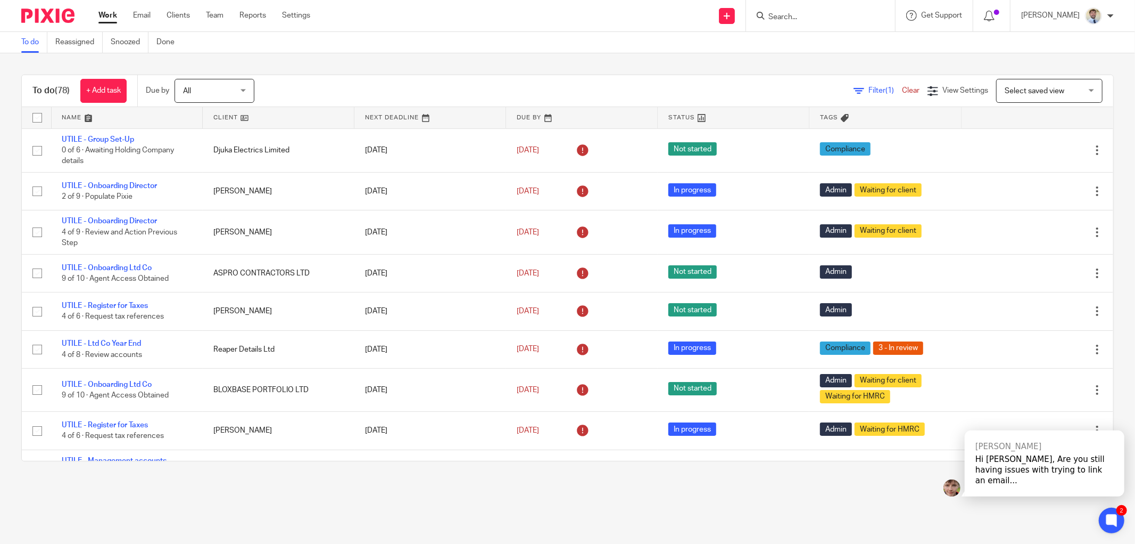
click at [792, 16] on input "Search" at bounding box center [816, 18] width 96 height 10
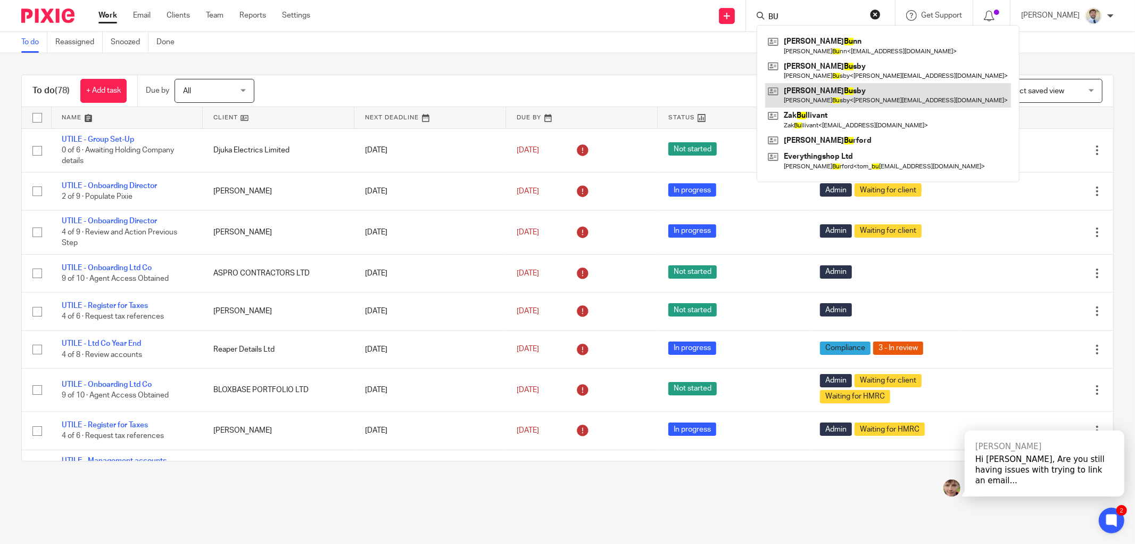
type input "BU"
click at [825, 87] on link at bounding box center [888, 95] width 246 height 24
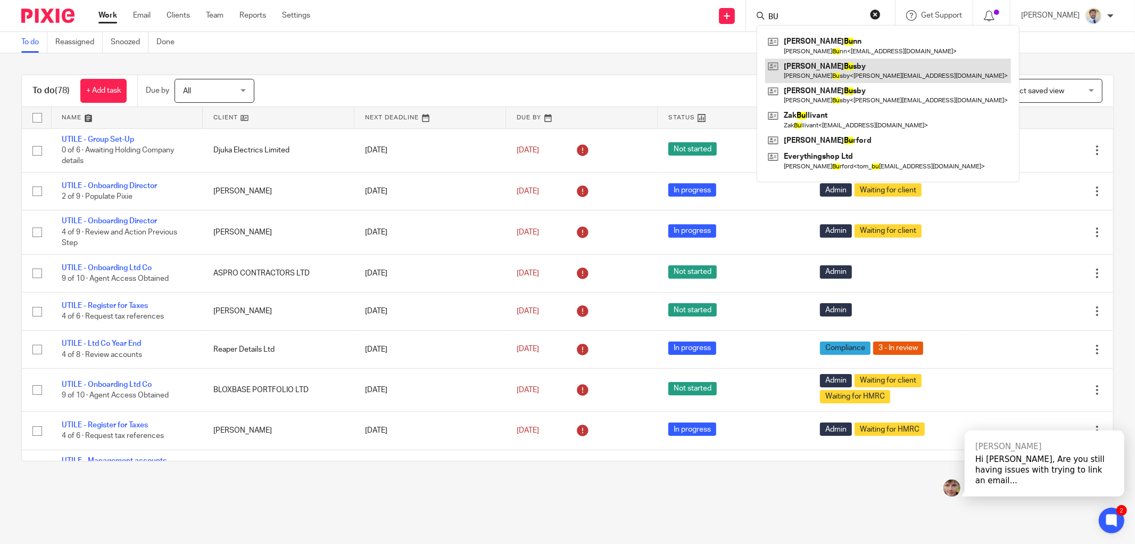
click at [827, 73] on link at bounding box center [888, 71] width 246 height 24
click at [441, 80] on div "Filter (1) Clear View Settings View Settings (1) Filters Clear Save Manage save…" at bounding box center [693, 91] width 841 height 24
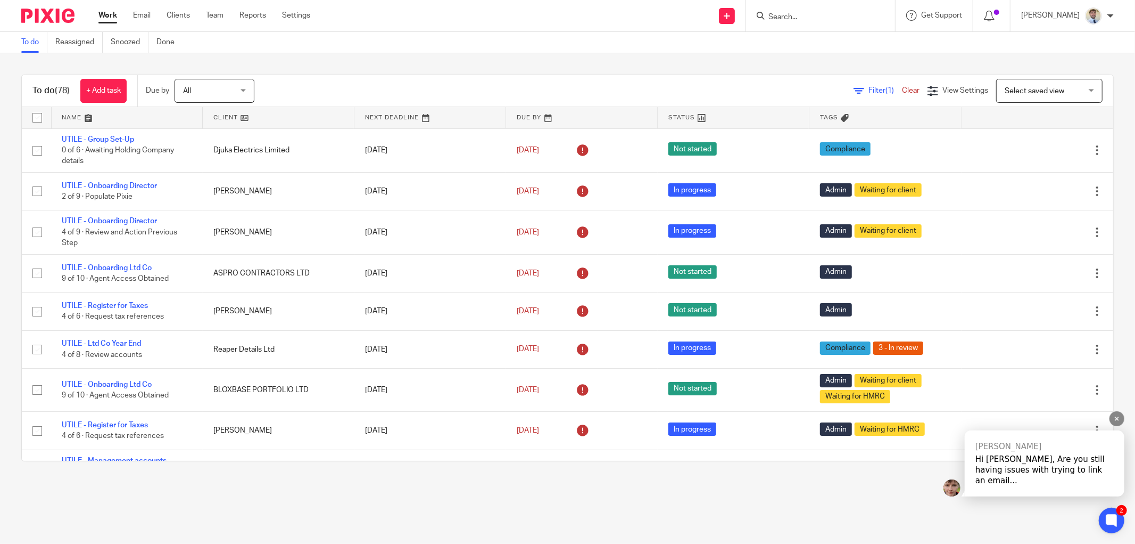
click at [1025, 482] on div "Hi James, Are you still having issues with trying to link an email..." at bounding box center [1045, 470] width 138 height 32
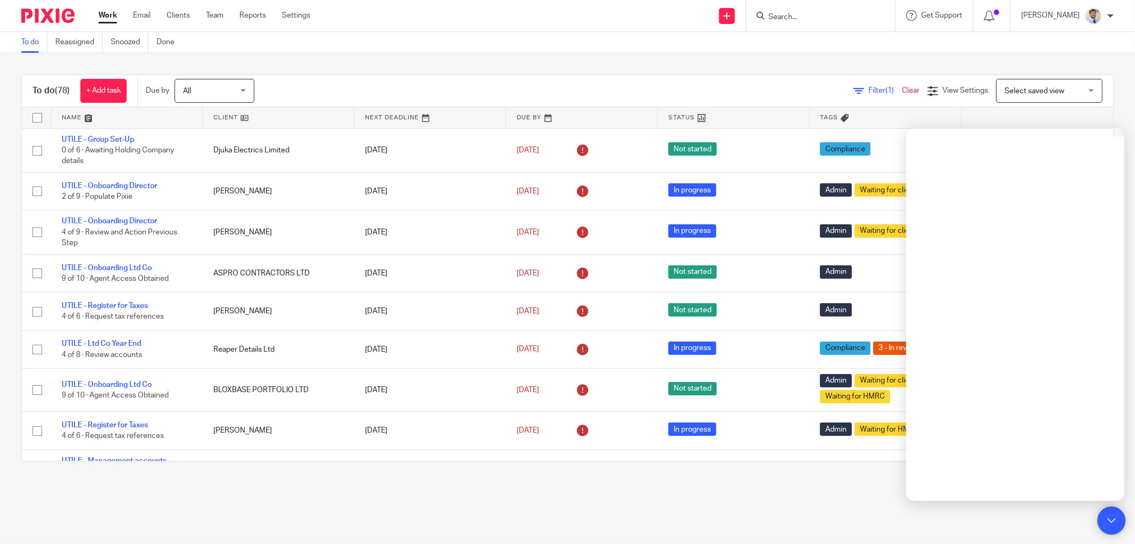
click at [1110, 518] on icon at bounding box center [1112, 520] width 8 height 8
click at [646, 53] on div "To do (78) + Add task Due by All All Today Tomorrow This week Next week This mo…" at bounding box center [567, 267] width 1135 height 429
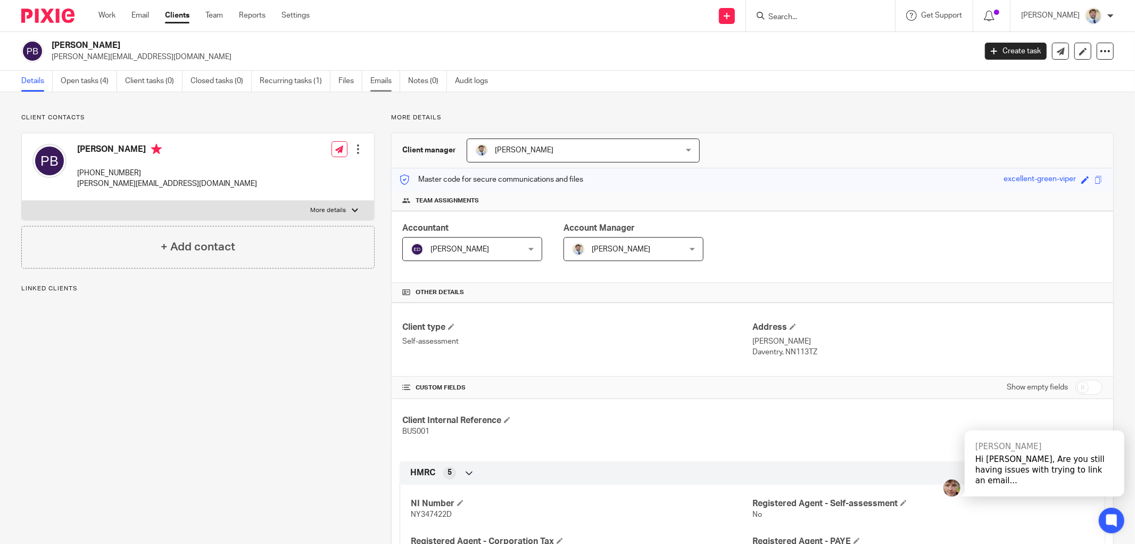
click at [382, 86] on link "Emails" at bounding box center [385, 81] width 30 height 21
click at [428, 81] on link "Notes (0)" at bounding box center [427, 81] width 39 height 21
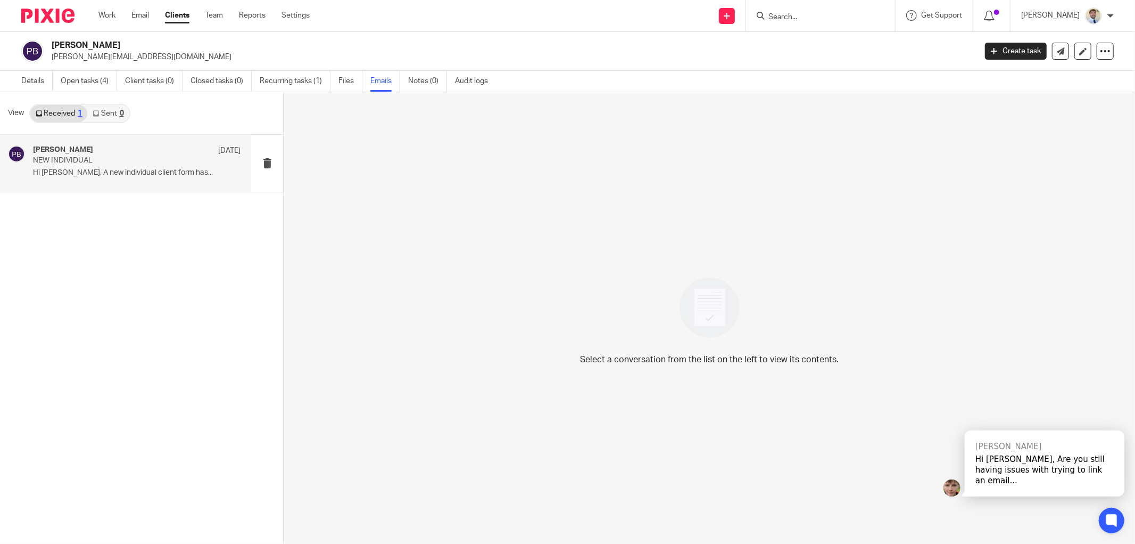
click at [102, 176] on p "Hi [PERSON_NAME], A new individual client form has..." at bounding box center [137, 172] width 208 height 9
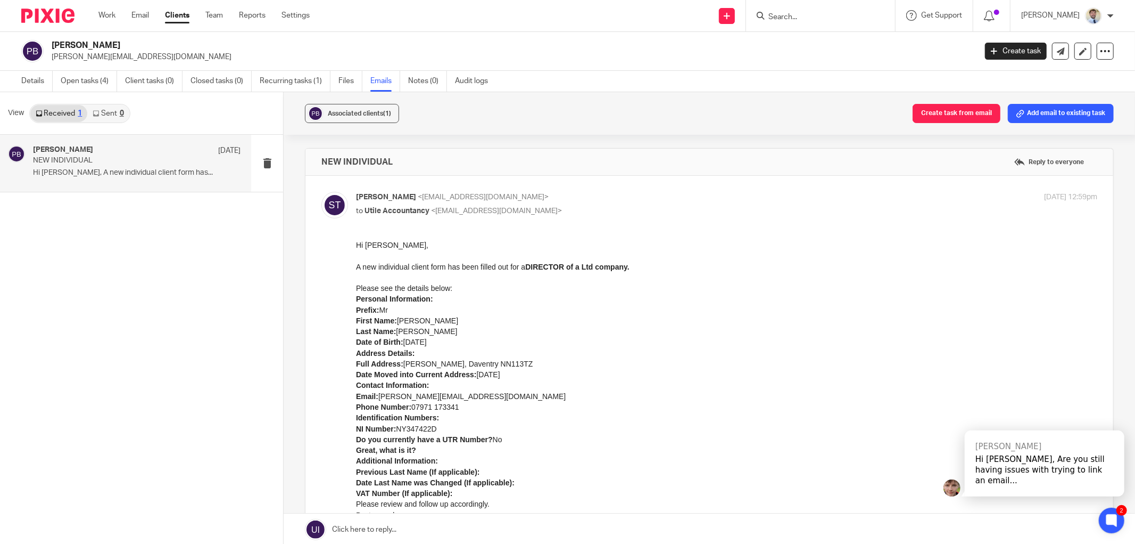
click at [294, 169] on div "Associated clients (1) Create task from email Add email to existing task NEW IN…" at bounding box center [710, 318] width 852 height 453
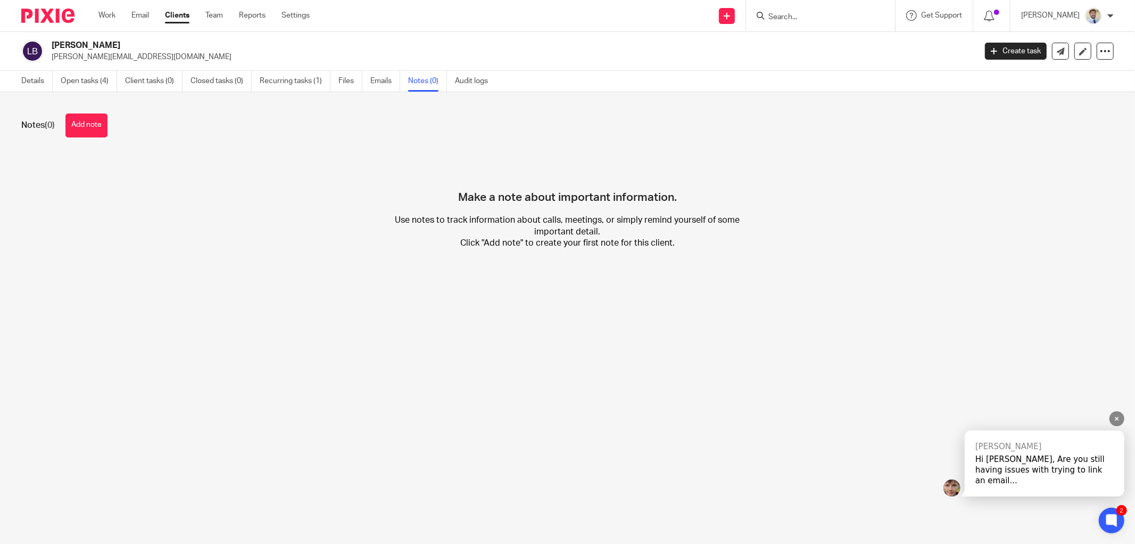
click at [1117, 422] on icon at bounding box center [1117, 418] width 7 height 7
click at [278, 241] on div "Make a note about important information. Use notes to track information about c…" at bounding box center [567, 209] width 1093 height 112
click at [378, 251] on div "Make a note about important information. Use notes to track information about c…" at bounding box center [567, 209] width 1093 height 112
click at [304, 199] on div "Make a note about important information. Use notes to track information about c…" at bounding box center [567, 209] width 1093 height 112
